Goal: Information Seeking & Learning: Learn about a topic

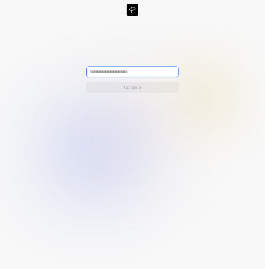
click at [117, 72] on input "text" at bounding box center [132, 72] width 92 height 11
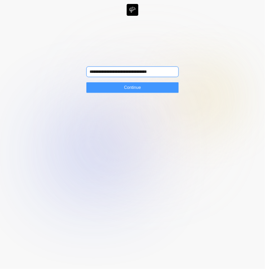
type input "**********"
click at [129, 86] on span "Continue" at bounding box center [132, 87] width 17 height 6
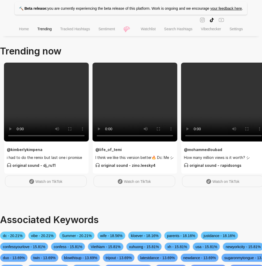
click at [123, 46] on main "Trending now @ kimberlykimpena i had to do the remix but last one i promise ori…" at bounding box center [142, 188] width 284 height 288
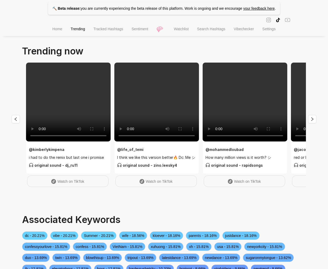
click at [178, 27] on span "Watchlist" at bounding box center [181, 29] width 15 height 4
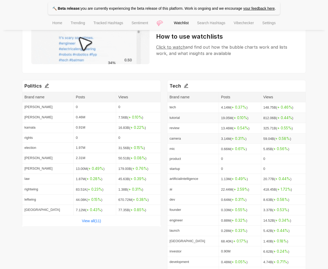
scroll to position [117, 0]
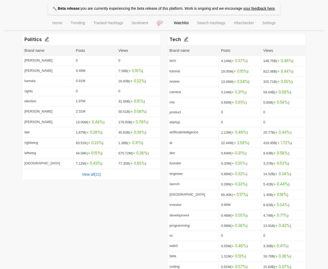
click at [96, 175] on div "View all( 11 )" at bounding box center [91, 174] width 138 height 11
click at [96, 172] on link "View all( 11 )" at bounding box center [91, 174] width 19 height 4
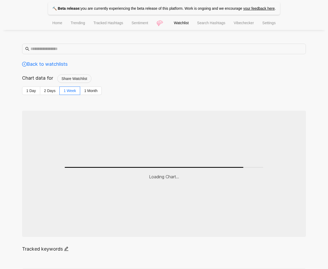
click at [58, 26] on li "Home" at bounding box center [57, 23] width 18 height 13
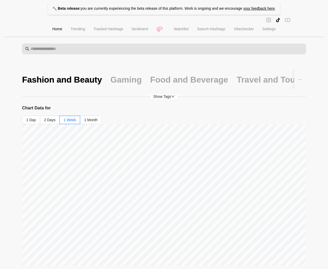
click at [252, 122] on div "Chart Data for 1 Day 2 Days 1 Week 1 Month" at bounding box center [164, 186] width 284 height 162
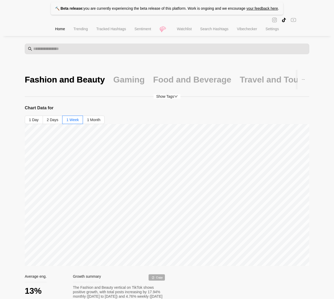
click at [261, 20] on icon "youtube" at bounding box center [292, 19] width 5 height 5
